Goal: Navigation & Orientation: Understand site structure

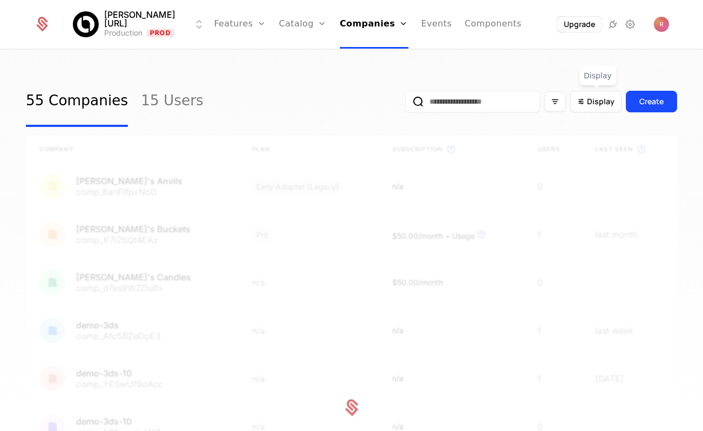
click at [315, 93] on div "55 Companies 15 Users Display Create" at bounding box center [351, 101] width 651 height 51
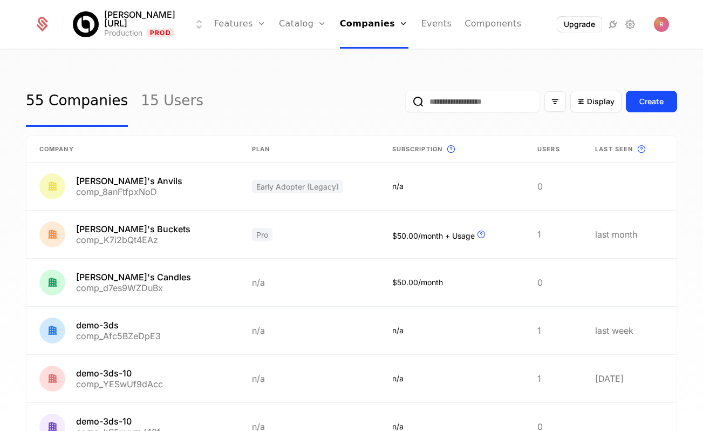
click at [279, 30] on link "Catalog" at bounding box center [303, 24] width 48 height 49
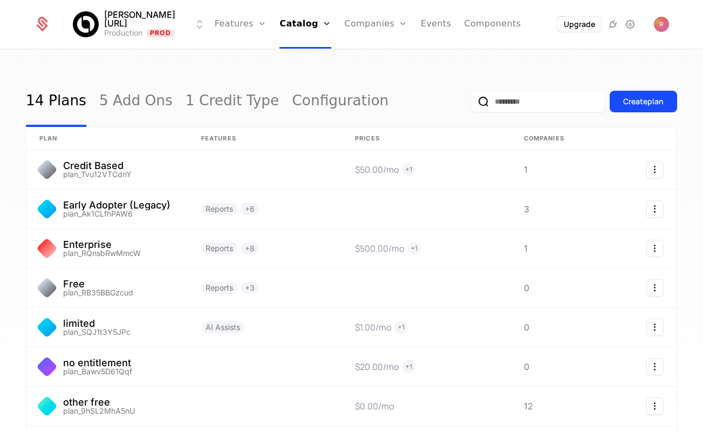
click at [385, 11] on link "Companies" at bounding box center [375, 24] width 63 height 49
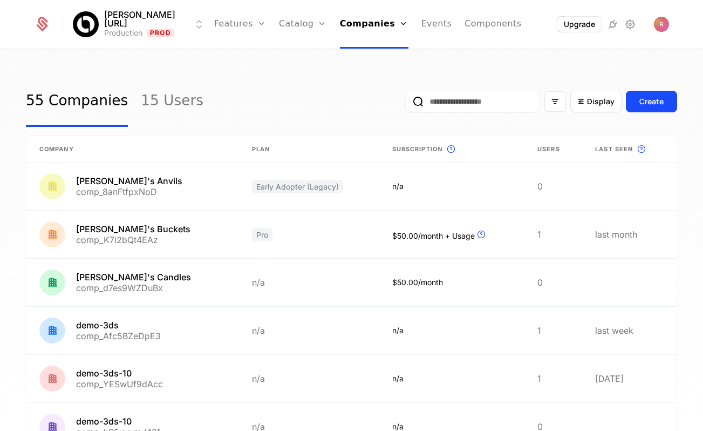
click at [221, 20] on link "Features" at bounding box center [240, 24] width 52 height 49
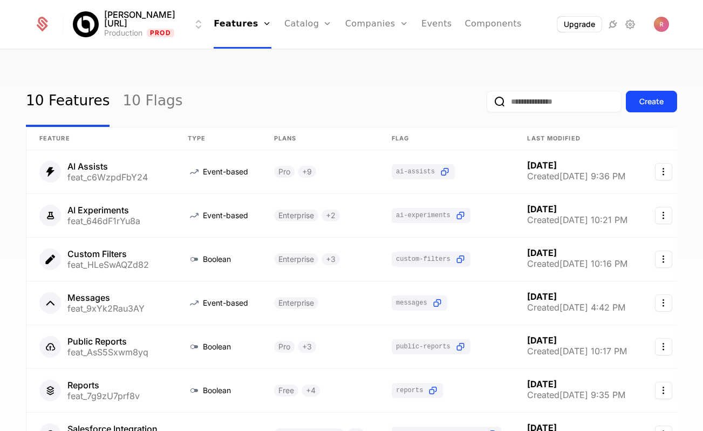
click at [386, 18] on link "Companies" at bounding box center [376, 24] width 63 height 49
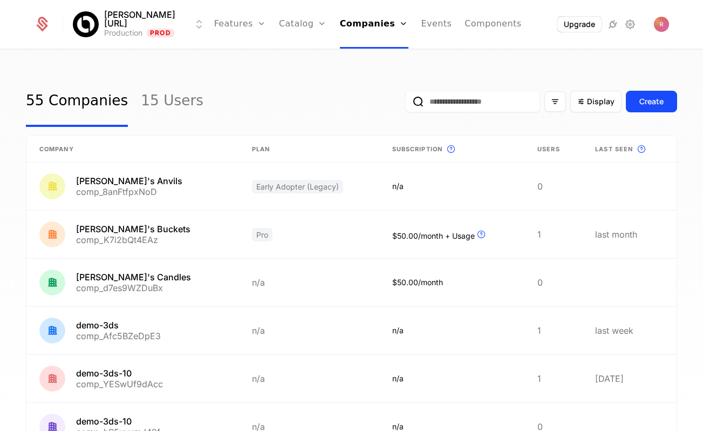
click at [510, 18] on div "[PERSON_NAME][URL] Production Prod Features Features Flags Catalog Plans Add On…" at bounding box center [351, 24] width 635 height 49
click at [481, 23] on link "Components" at bounding box center [493, 24] width 57 height 49
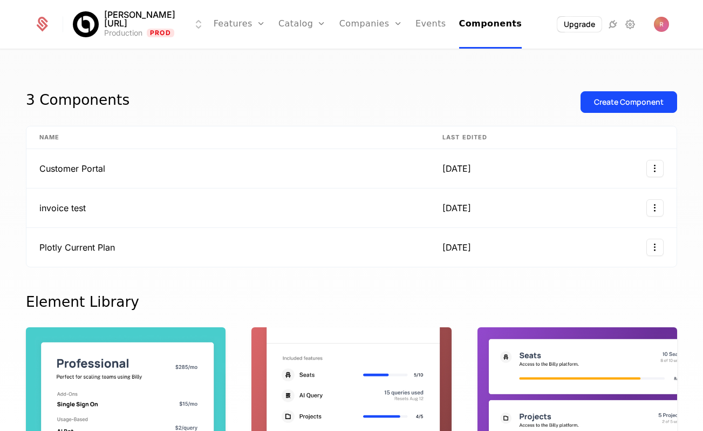
click at [329, 31] on ul "Features Features Flags Catalog Plans Add Ons Credits Configuration Companies C…" at bounding box center [368, 24] width 309 height 49
click at [340, 31] on link "Companies" at bounding box center [371, 24] width 63 height 49
